Goal: Information Seeking & Learning: Compare options

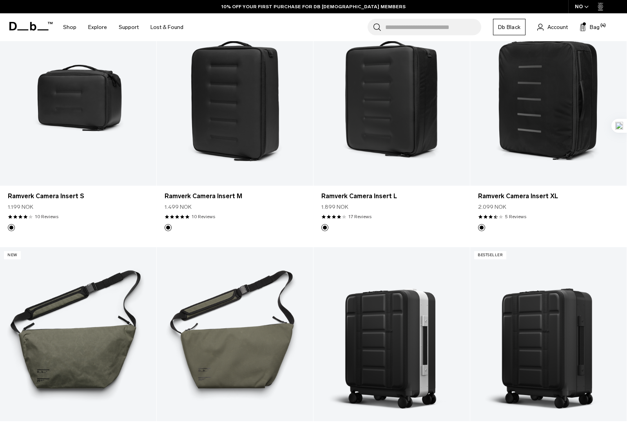
scroll to position [432, 0]
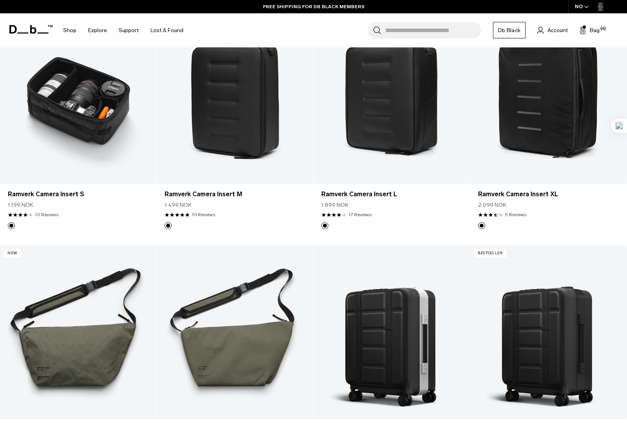
click at [103, 118] on link "Ramverk Camera Insert S" at bounding box center [78, 97] width 156 height 174
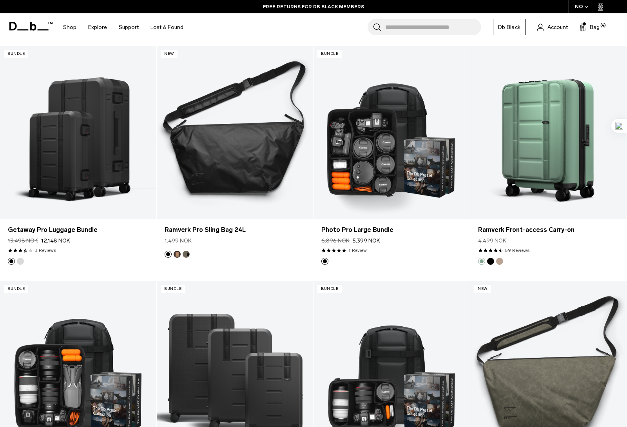
scroll to position [873, 0]
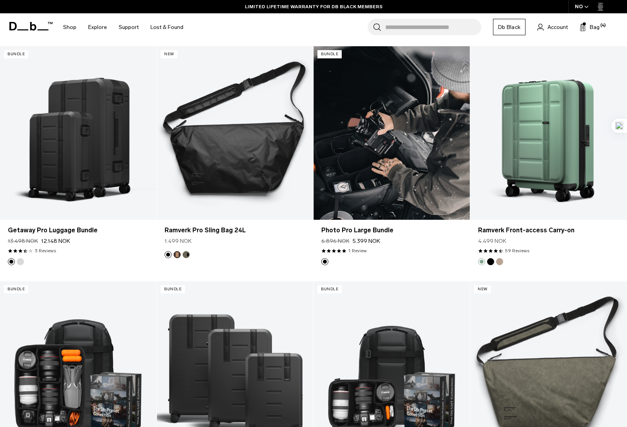
click at [434, 164] on link "Photo Pro Large Bundle" at bounding box center [391, 133] width 156 height 174
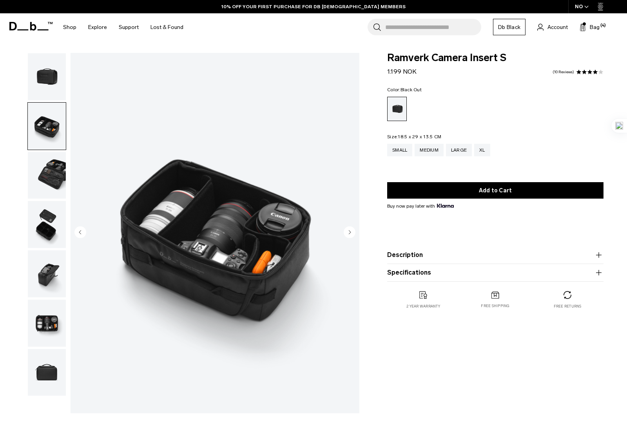
click at [55, 238] on img "button" at bounding box center [47, 224] width 38 height 47
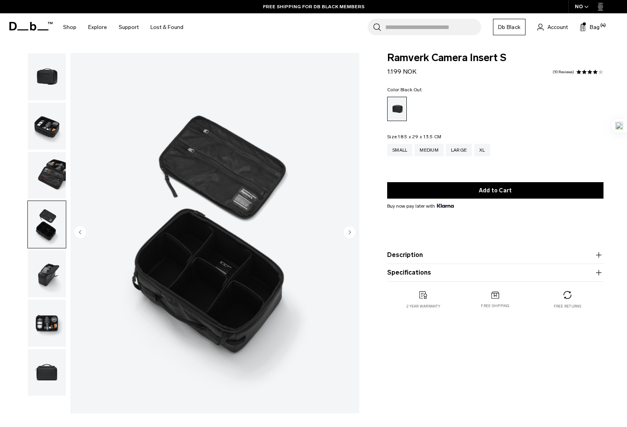
click at [55, 235] on img "button" at bounding box center [47, 224] width 38 height 47
click at [53, 279] on img "button" at bounding box center [47, 273] width 38 height 47
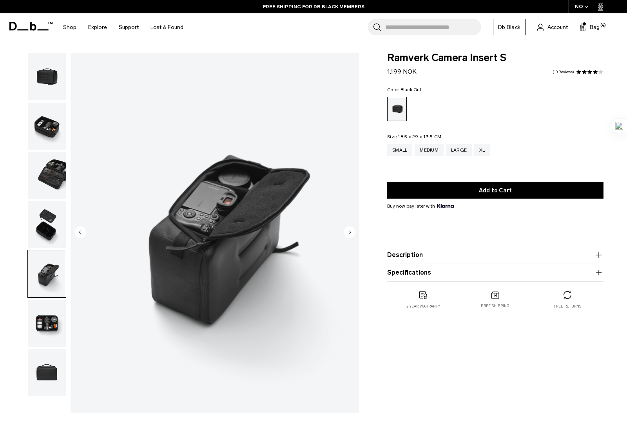
click at [47, 317] on img "button" at bounding box center [47, 323] width 38 height 47
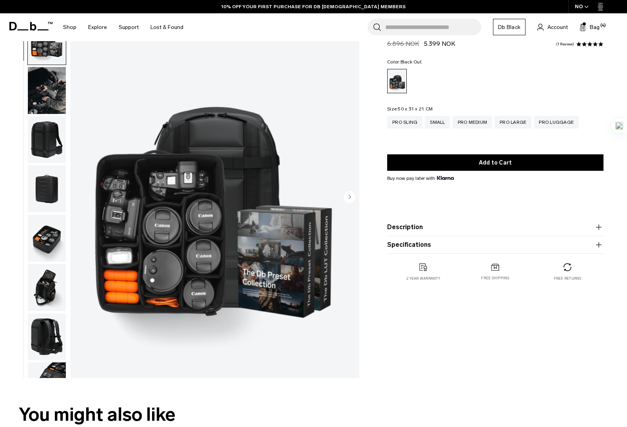
scroll to position [36, 0]
click at [49, 145] on img "button" at bounding box center [47, 139] width 38 height 47
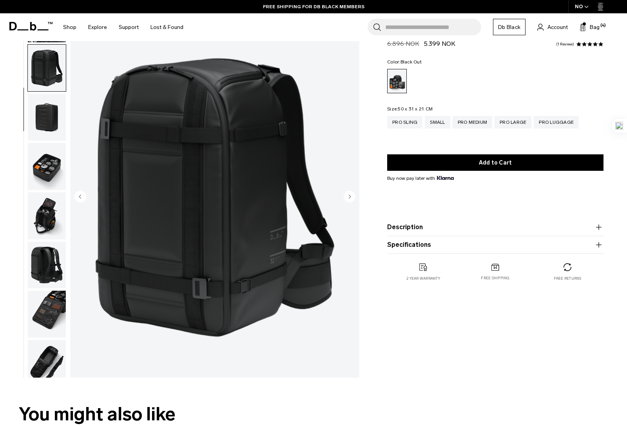
click at [52, 99] on img "button" at bounding box center [47, 117] width 38 height 47
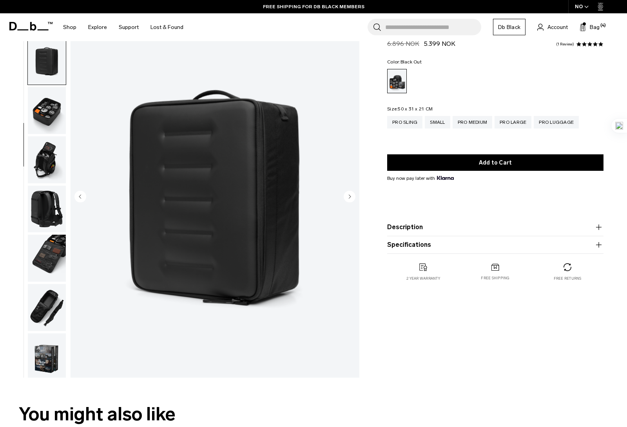
scroll to position [136, 0]
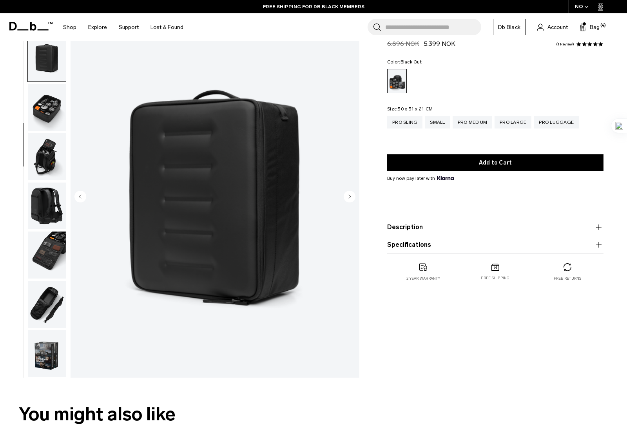
click at [587, 232] on button "Description" at bounding box center [495, 227] width 216 height 9
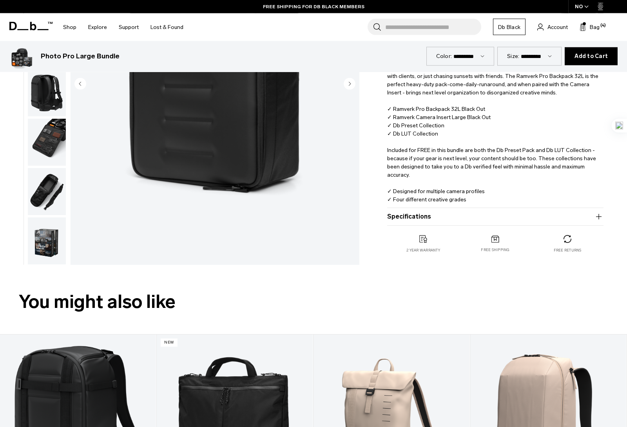
scroll to position [203, 0]
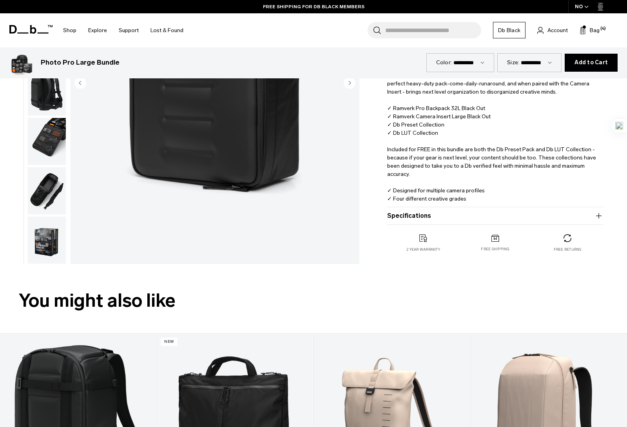
click at [586, 215] on button "Specifications" at bounding box center [495, 215] width 216 height 9
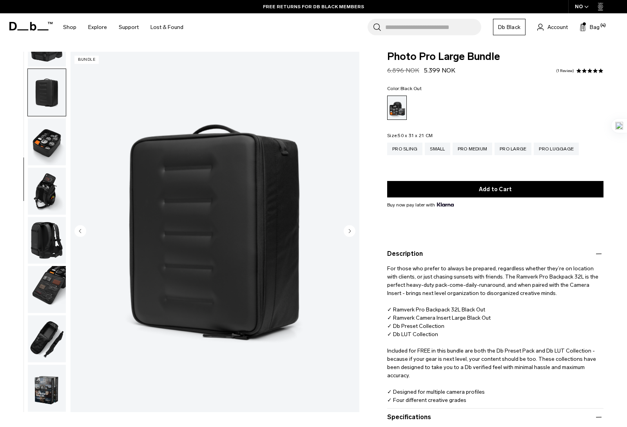
scroll to position [0, 0]
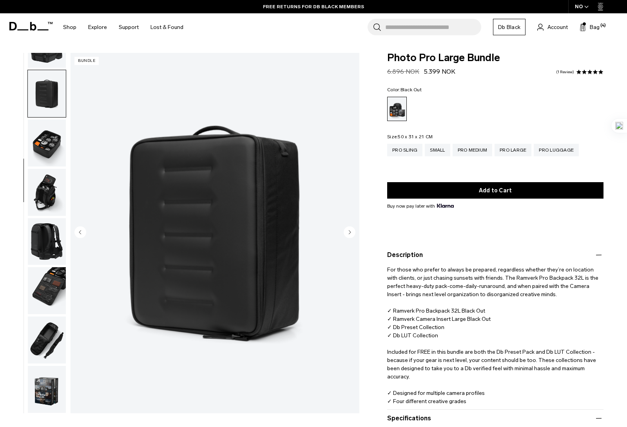
click at [487, 147] on div "Pro Medium" at bounding box center [473, 150] width 40 height 13
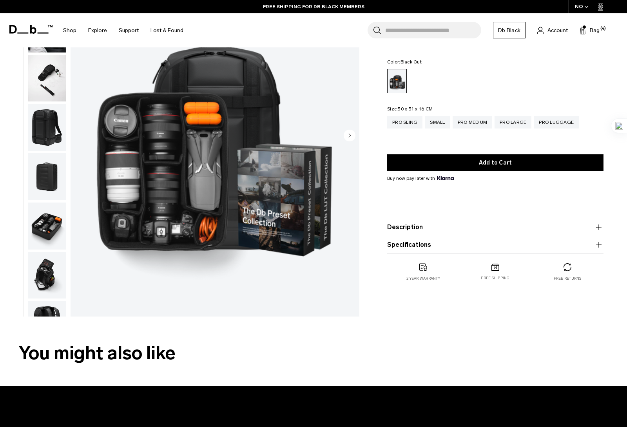
click at [610, 227] on div "Photo Pro Medium Bundle Regular price 5.896 NOK 4.399 NOK 4.5 star rating 2 Rev…" at bounding box center [495, 161] width 263 height 272
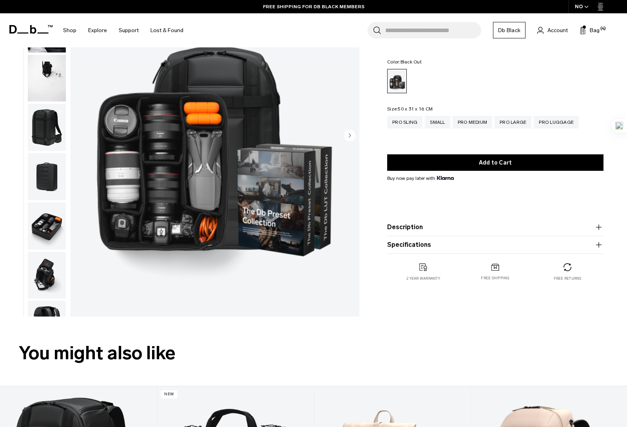
click at [601, 226] on icon "button" at bounding box center [598, 227] width 9 height 9
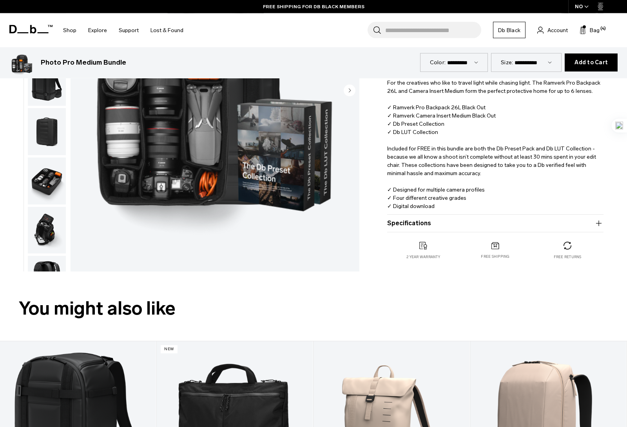
scroll to position [188, 0]
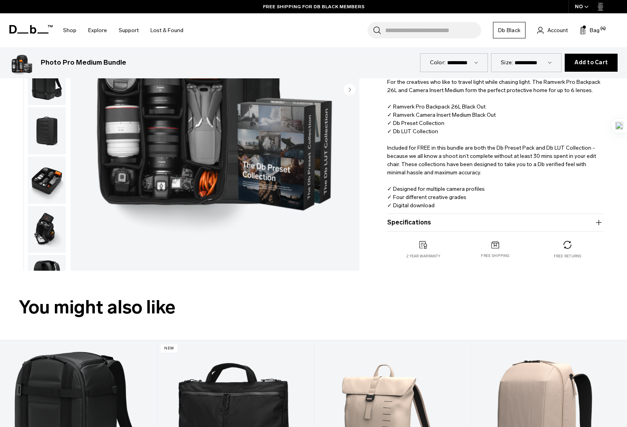
click at [608, 218] on div "Photo Pro Medium Bundle Regular price 5.896 NOK 4.399 NOK 4.5 star rating 2 Rev…" at bounding box center [495, 69] width 263 height 409
click at [602, 219] on button "Specifications" at bounding box center [495, 222] width 216 height 9
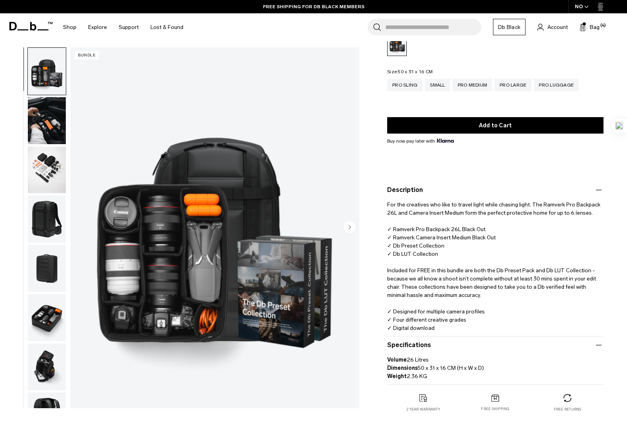
scroll to position [51, 0]
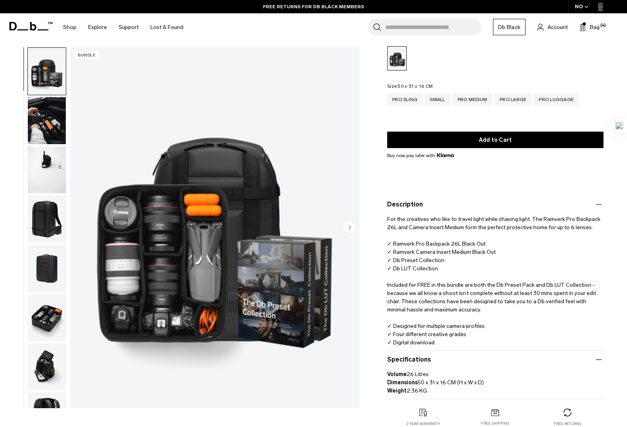
click at [45, 129] on img "button" at bounding box center [47, 120] width 38 height 47
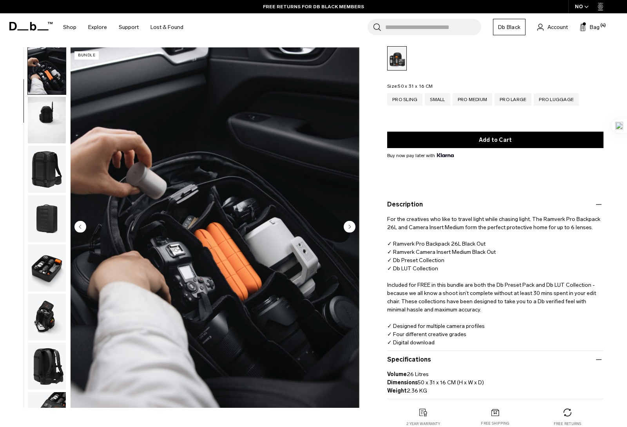
click at [37, 129] on img "button" at bounding box center [47, 120] width 38 height 47
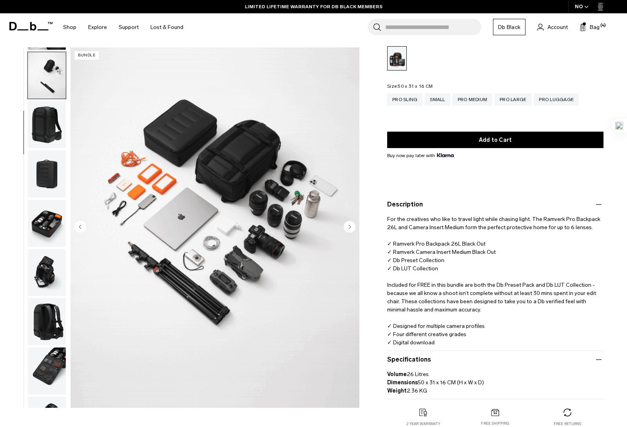
scroll to position [100, 0]
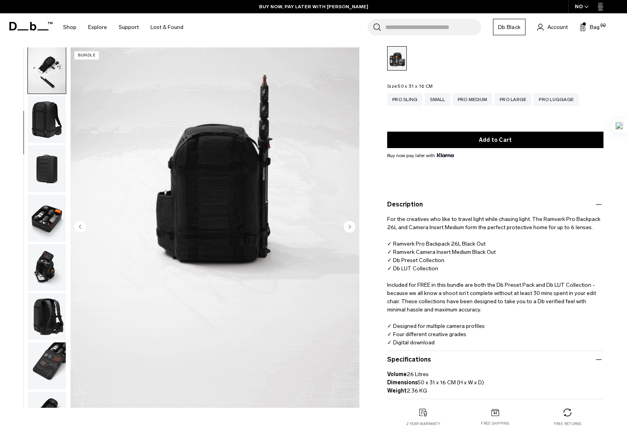
click at [50, 172] on img "button" at bounding box center [47, 168] width 38 height 47
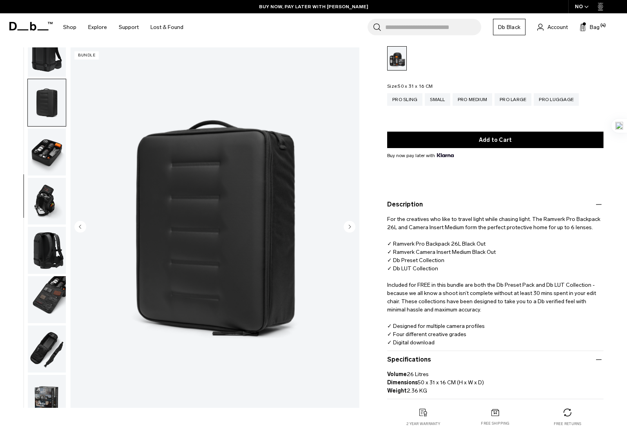
click at [43, 216] on img "button" at bounding box center [47, 201] width 38 height 47
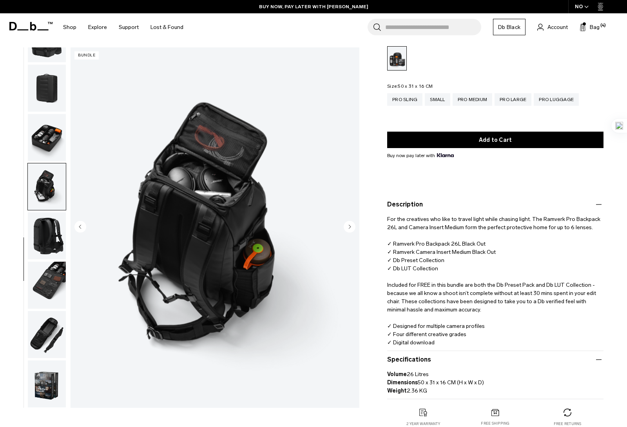
scroll to position [186, 0]
click at [40, 230] on img "button" at bounding box center [47, 235] width 38 height 47
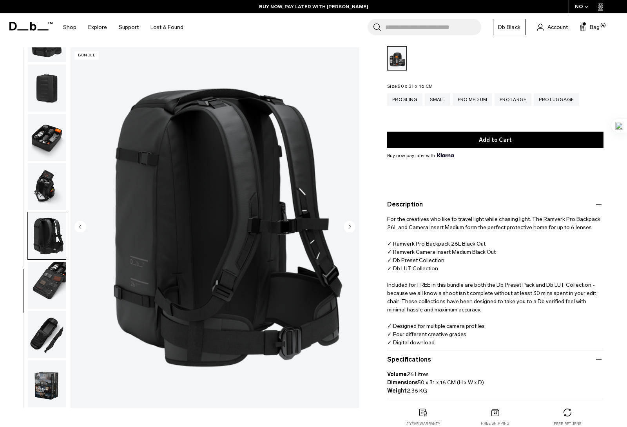
click at [41, 242] on img "button" at bounding box center [47, 235] width 38 height 47
click at [41, 262] on img "button" at bounding box center [47, 285] width 38 height 47
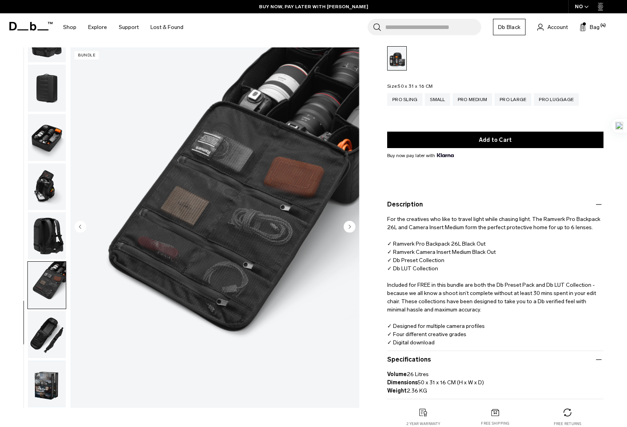
click at [42, 275] on img "button" at bounding box center [47, 285] width 38 height 47
click at [40, 292] on img "button" at bounding box center [47, 285] width 38 height 47
click at [44, 325] on img "button" at bounding box center [47, 334] width 38 height 47
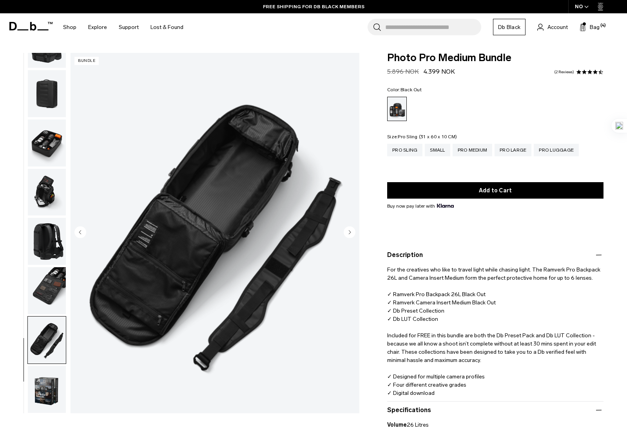
click at [404, 155] on div "Pro Sling" at bounding box center [404, 150] width 35 height 13
